Goal: Participate in discussion: Engage in conversation with other users on a specific topic

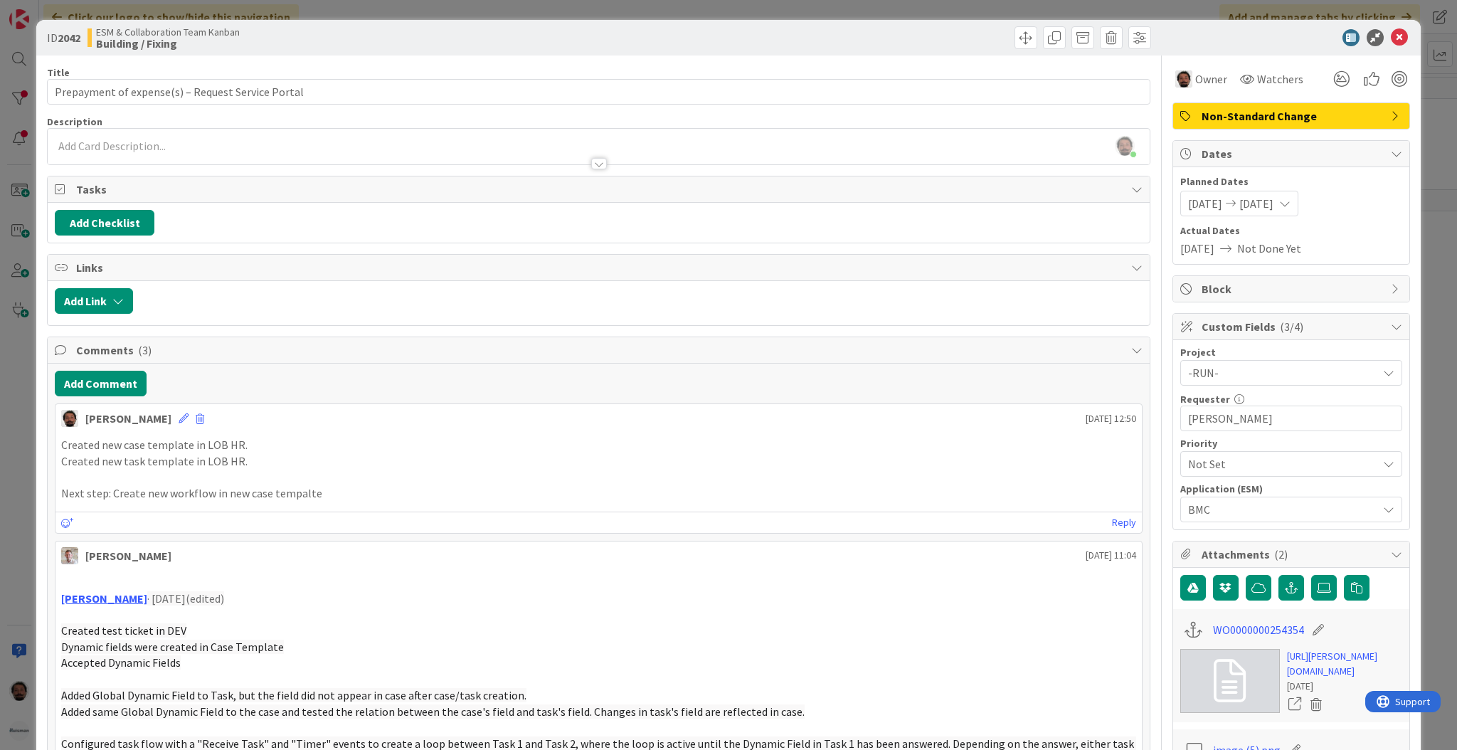
scroll to position [106, 0]
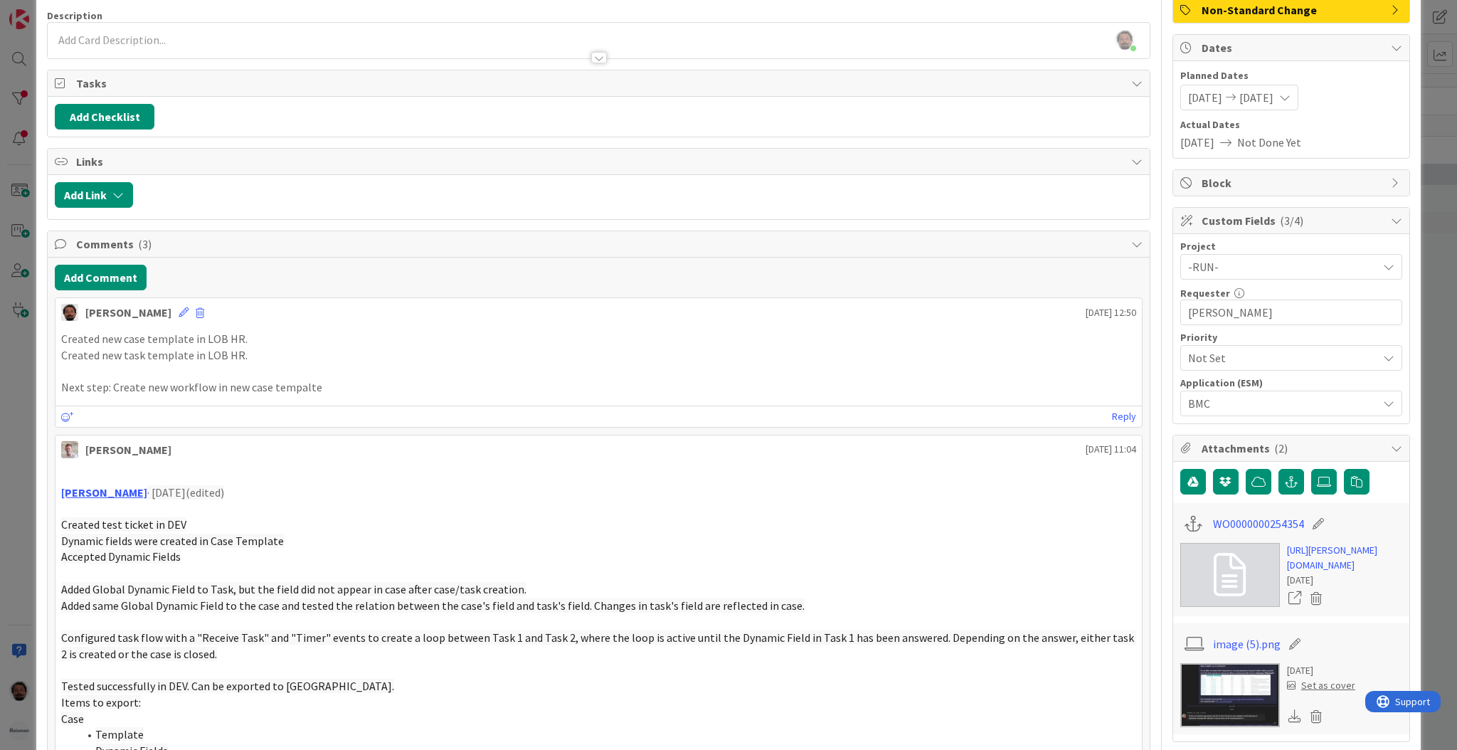
click at [128, 268] on button "Add Comment" at bounding box center [101, 278] width 92 height 26
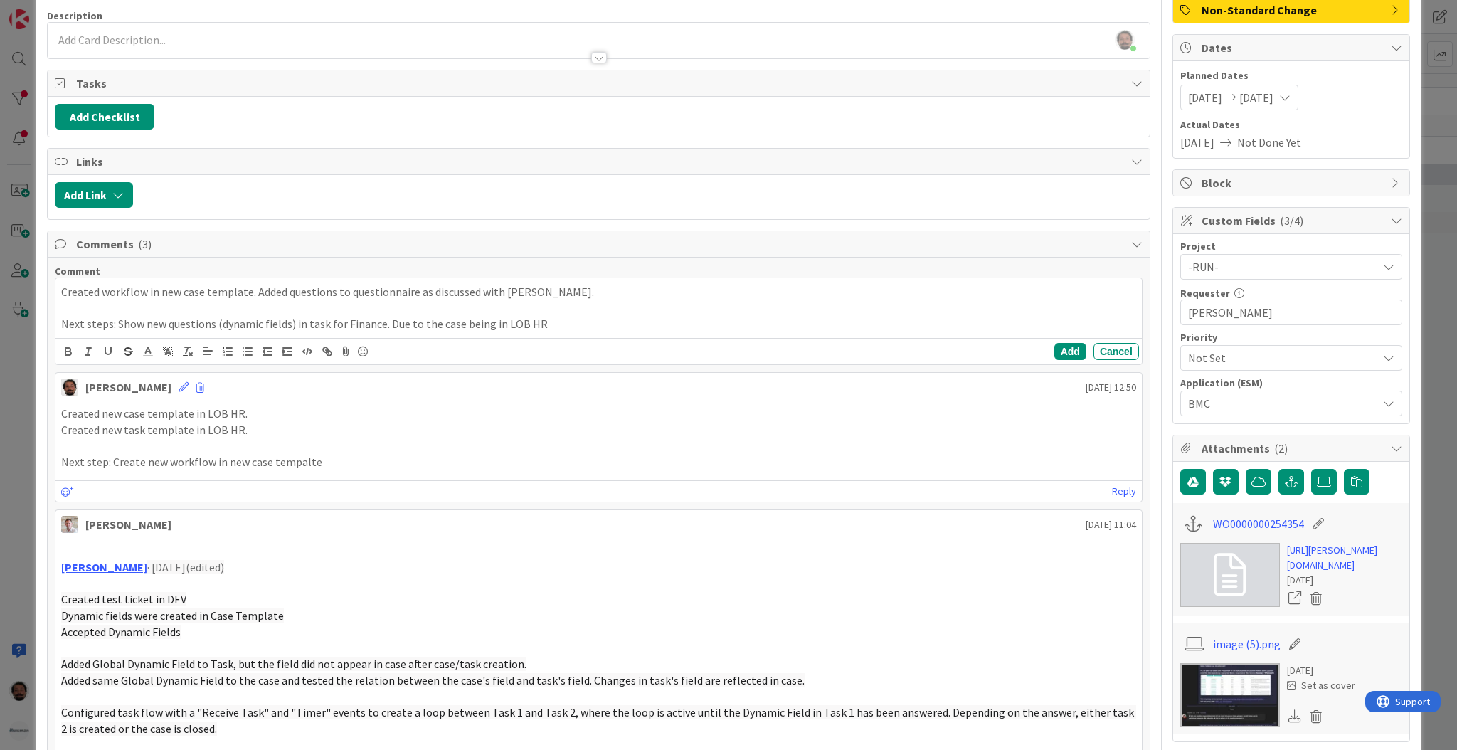
click at [341, 325] on p "Next steps: Show new questions (dynamic fields) in task for Finance. Due to the…" at bounding box center [598, 324] width 1075 height 16
click at [602, 326] on p "Next steps: Show new questions (dynamic fields) in task for LOB Finance. Due to…" at bounding box center [598, 324] width 1075 height 16
click at [923, 317] on p "Next steps: Show new questions (dynamic fields) in task for LOB Finance. Due to…" at bounding box center [598, 324] width 1075 height 16
click at [1060, 346] on button "Add" at bounding box center [1070, 351] width 32 height 17
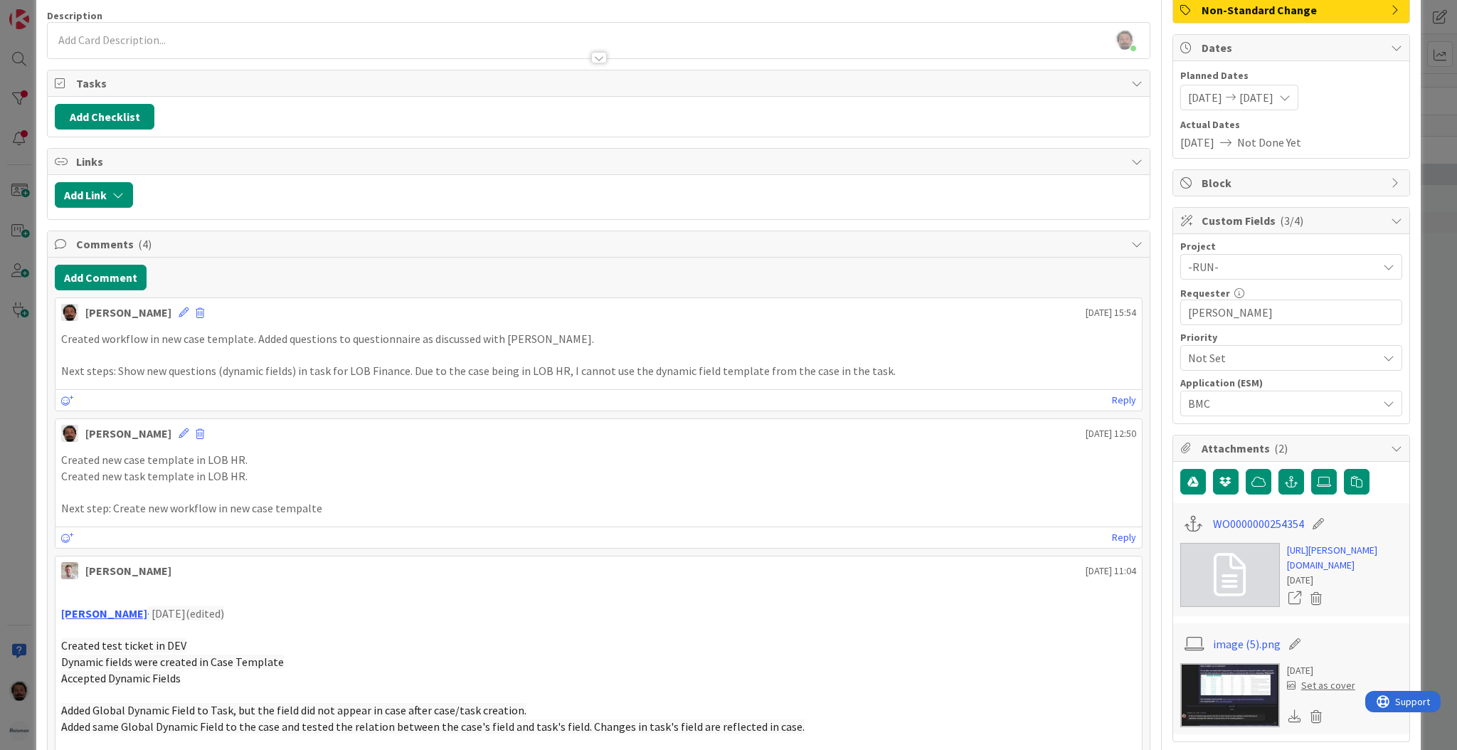
click at [9, 529] on div "ID 2042 ESM & Collaboration Team Kanban Building / Fixing Title 49 / 128 Prepay…" at bounding box center [728, 375] width 1457 height 750
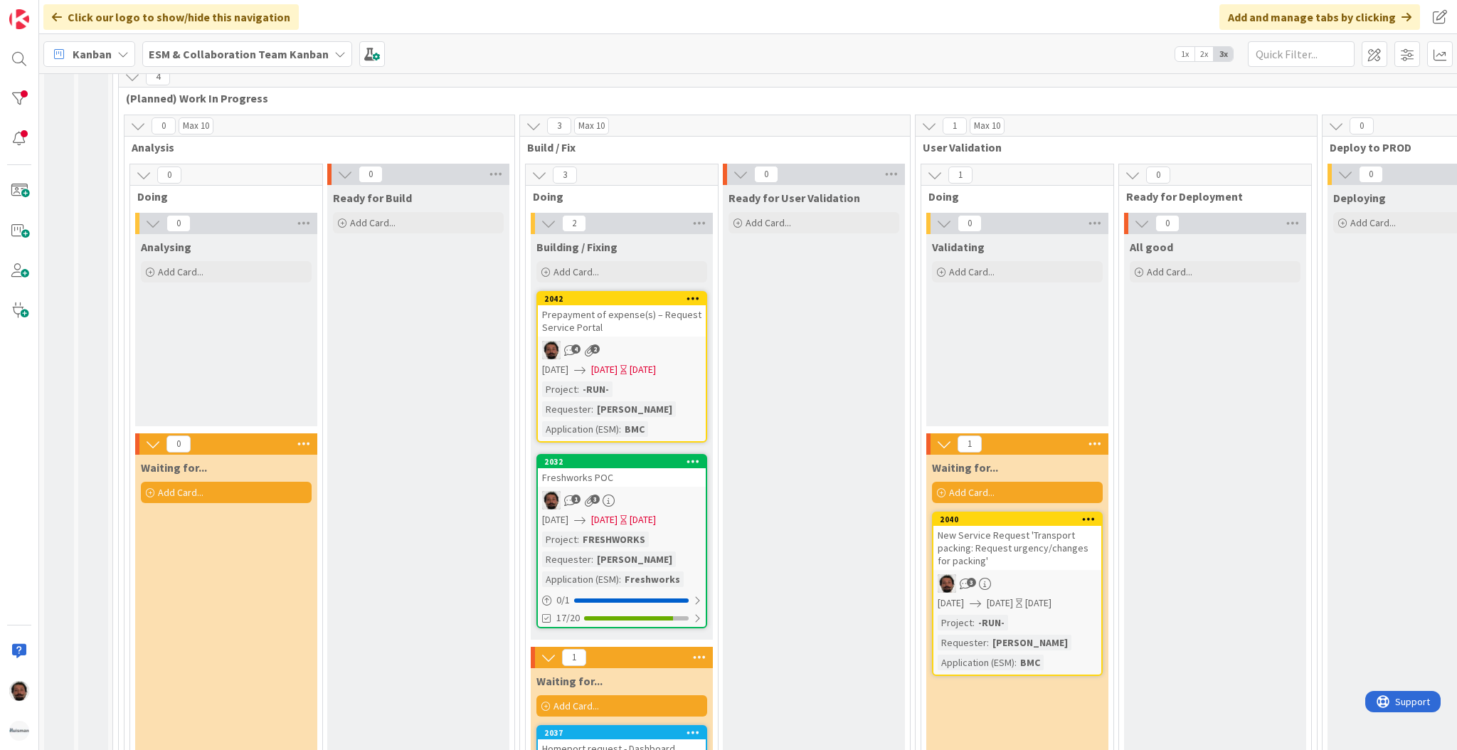
click at [1367, 333] on div "Deploying Add Card..." at bounding box center [1418, 540] width 182 height 711
